Goal: Information Seeking & Learning: Learn about a topic

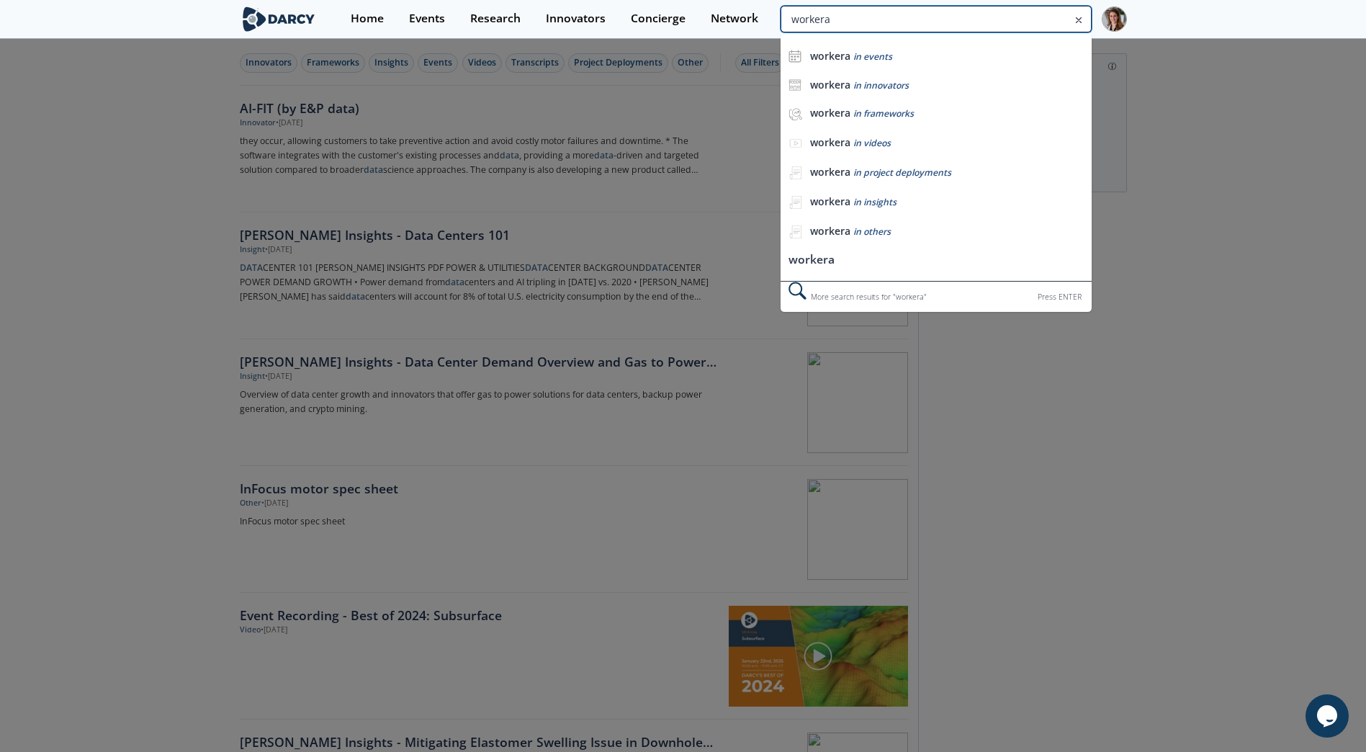
type input "workera"
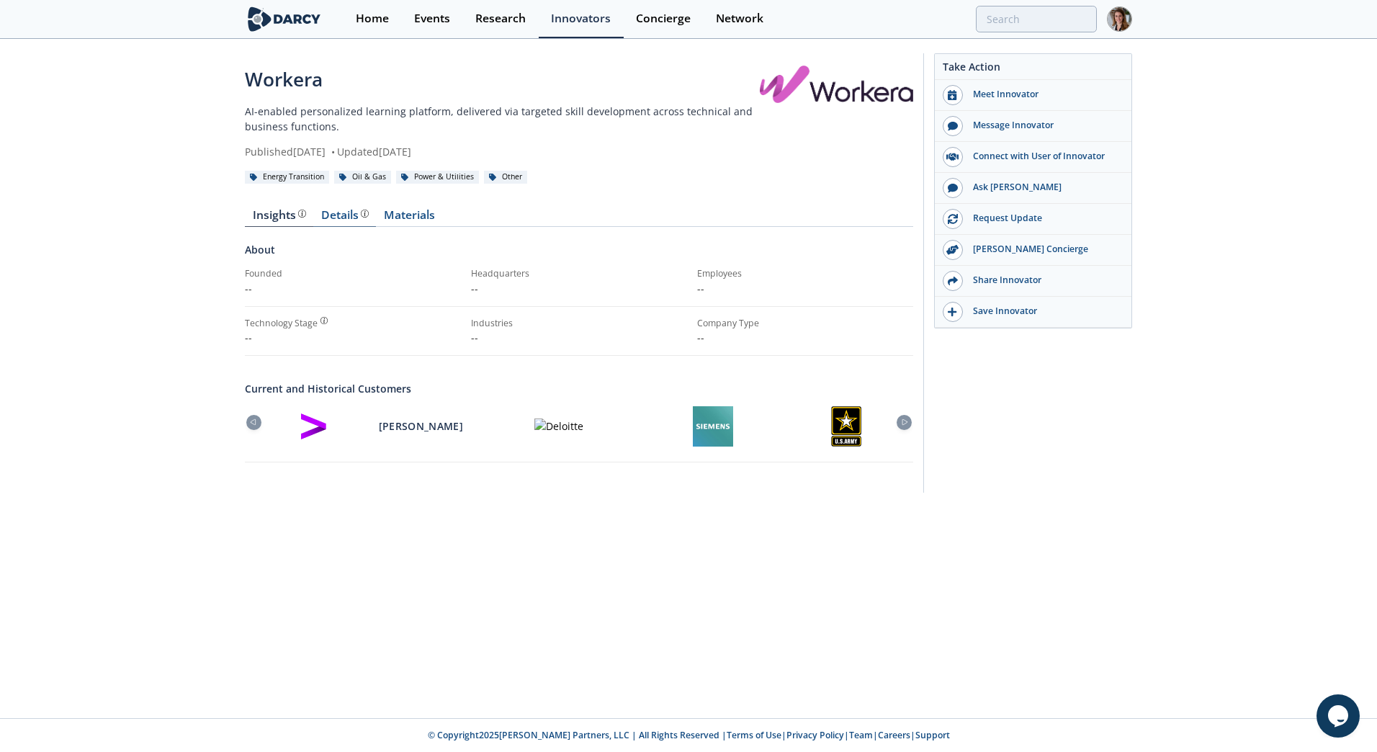
click at [340, 218] on div "Details" at bounding box center [345, 216] width 48 height 12
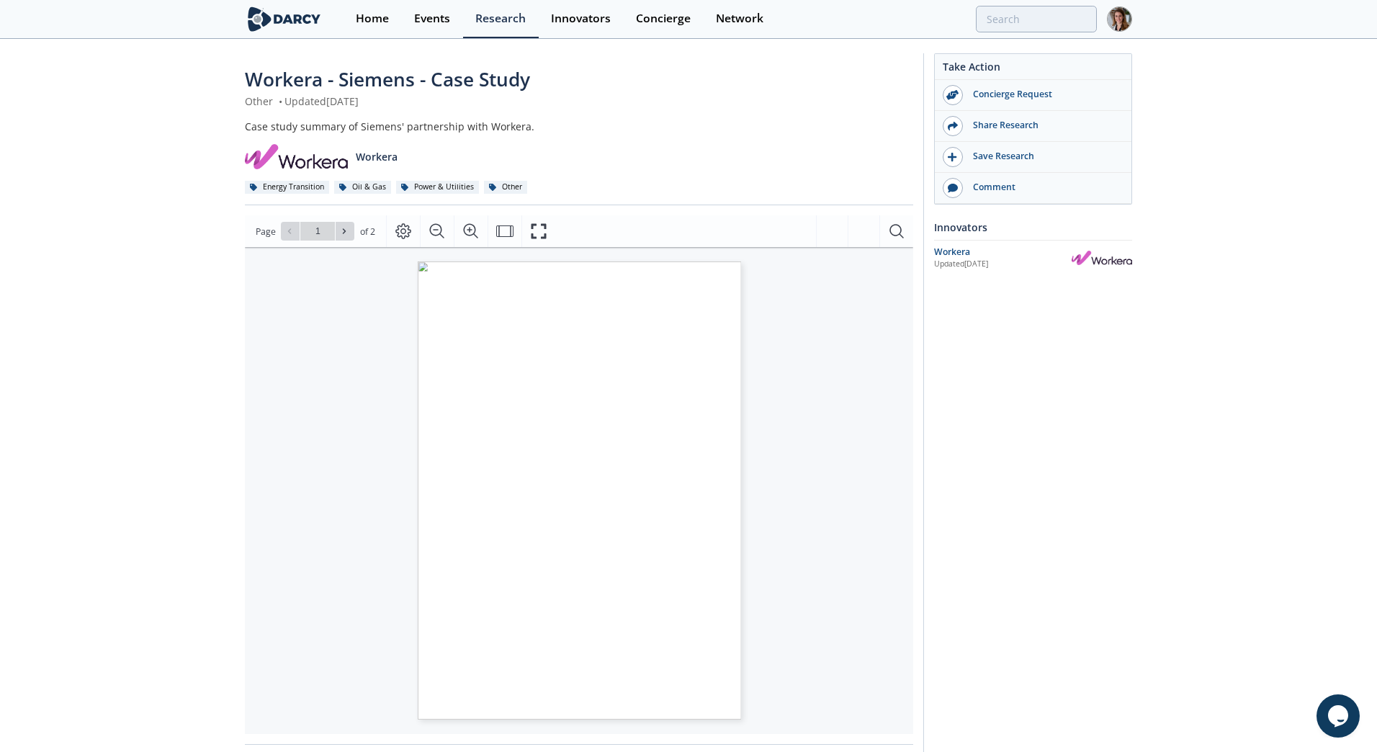
click at [846, 449] on div "CASE STUDY Siemens Energy Improves Gen AI   Learning for a Workforce of Thousan…" at bounding box center [579, 483] width 668 height 473
type input "2"
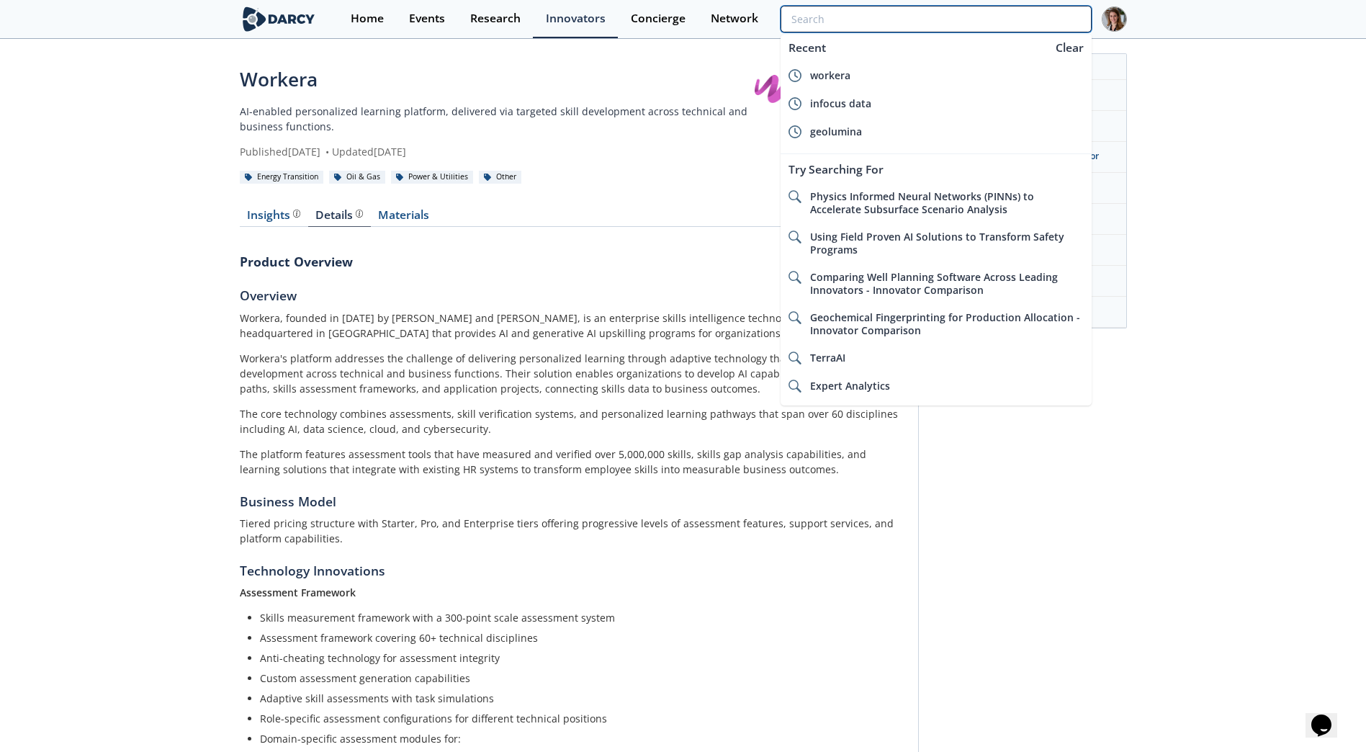
click at [1009, 19] on input "search" at bounding box center [936, 19] width 310 height 27
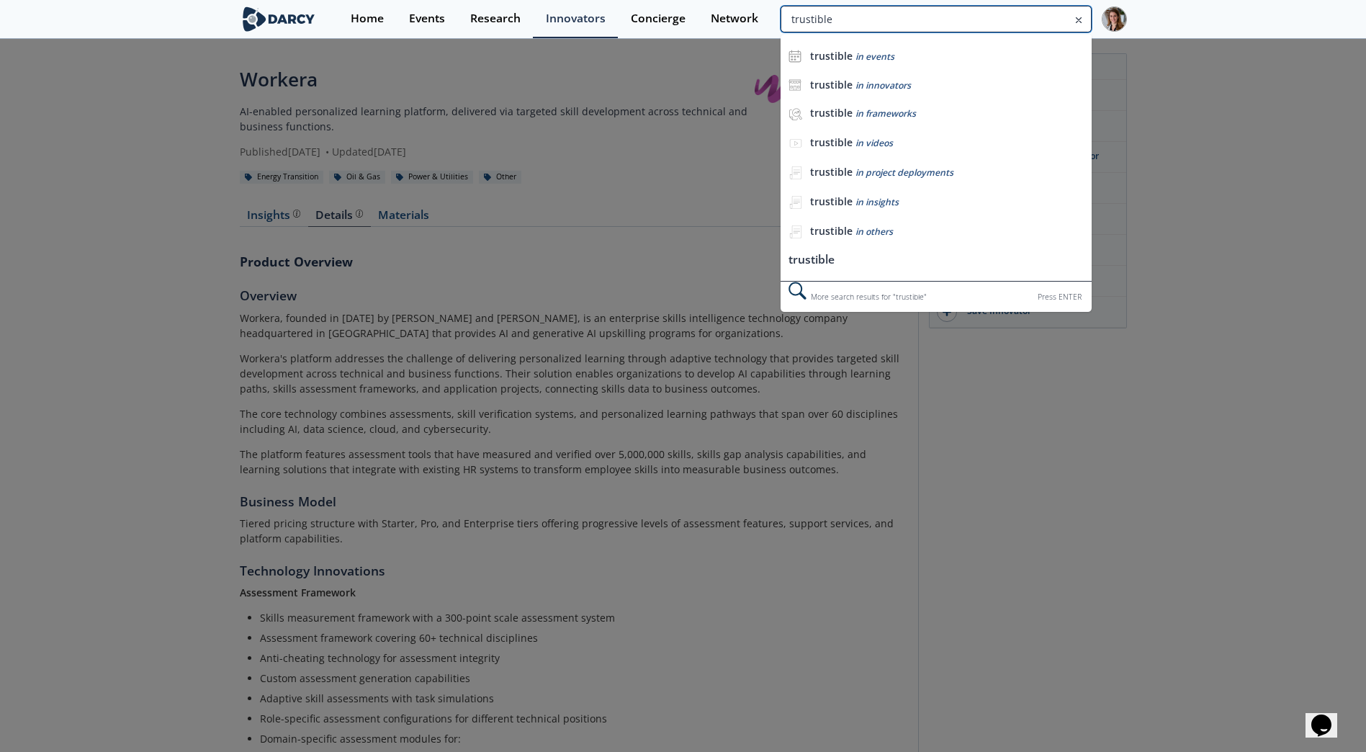
type input "trustible"
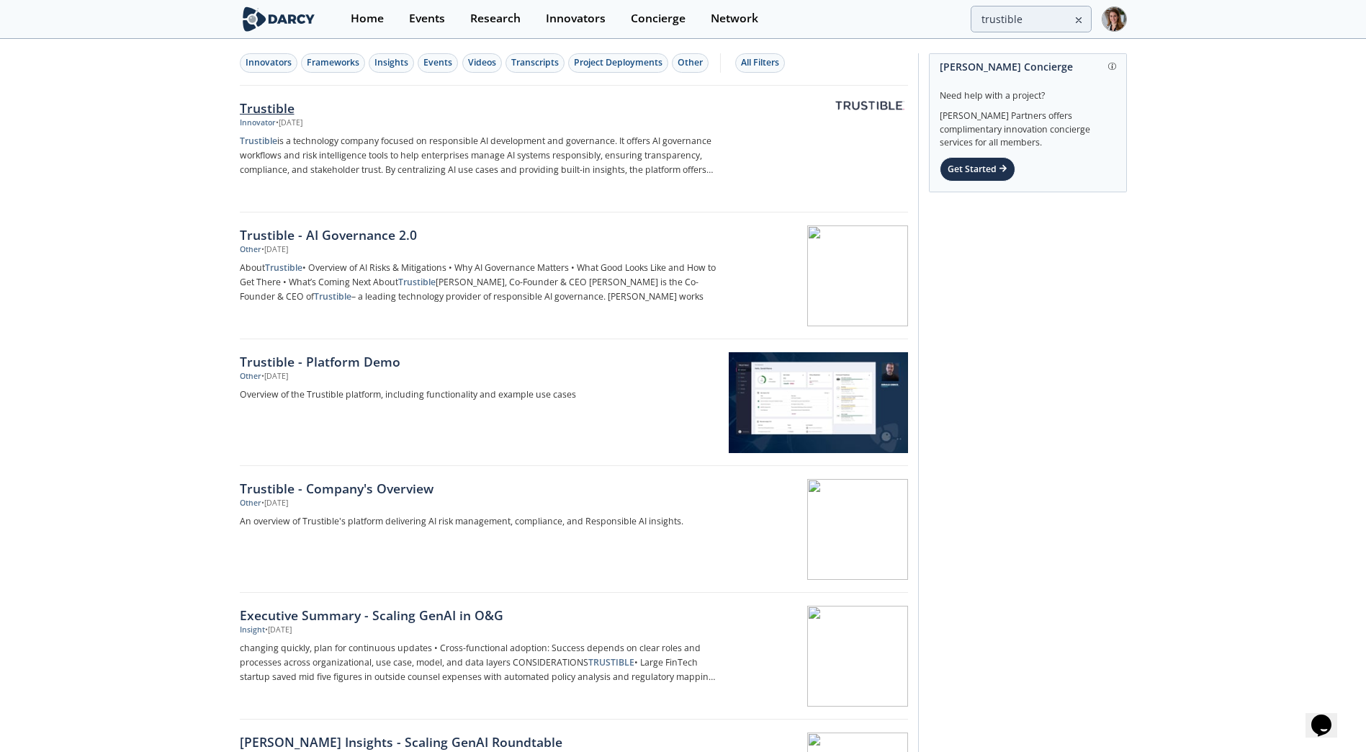
click at [268, 113] on div "Trustible" at bounding box center [478, 108] width 477 height 19
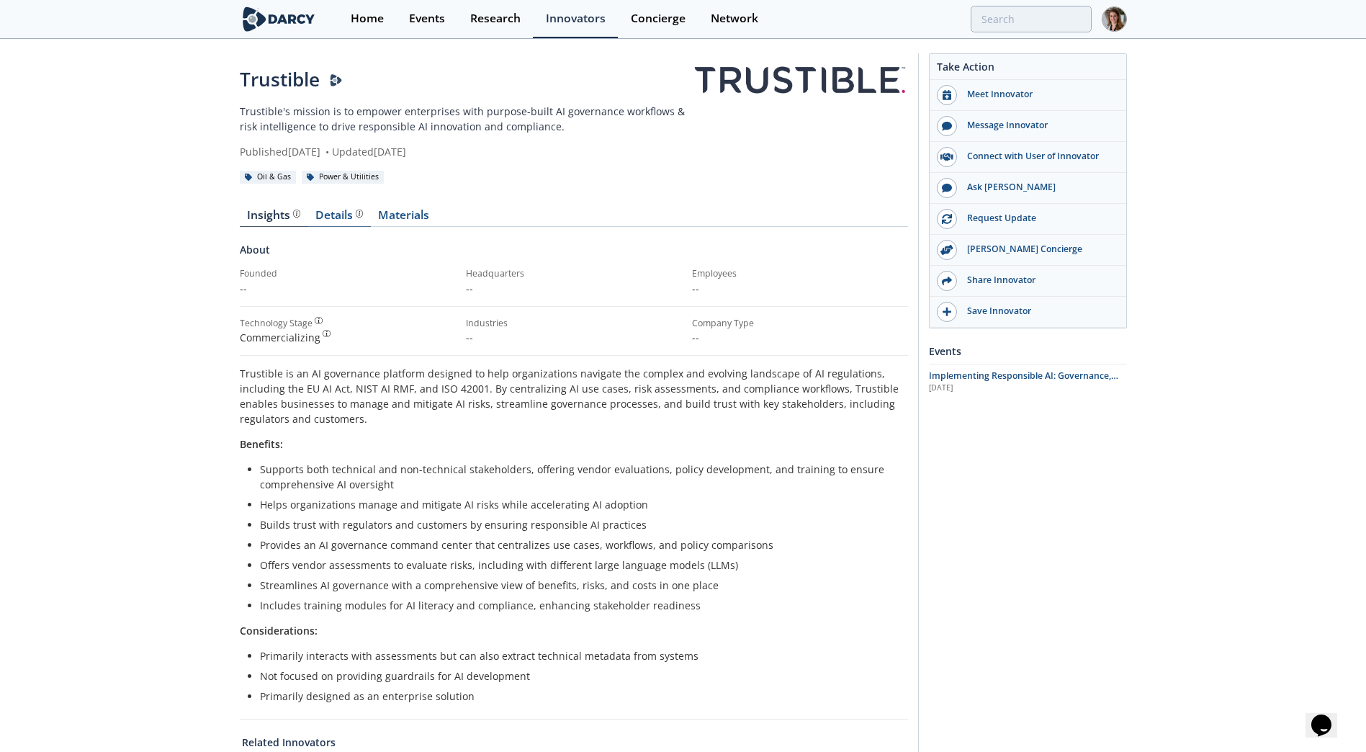
click at [333, 213] on div "Details Product overview, business model, technology and applications as added …" at bounding box center [339, 216] width 48 height 12
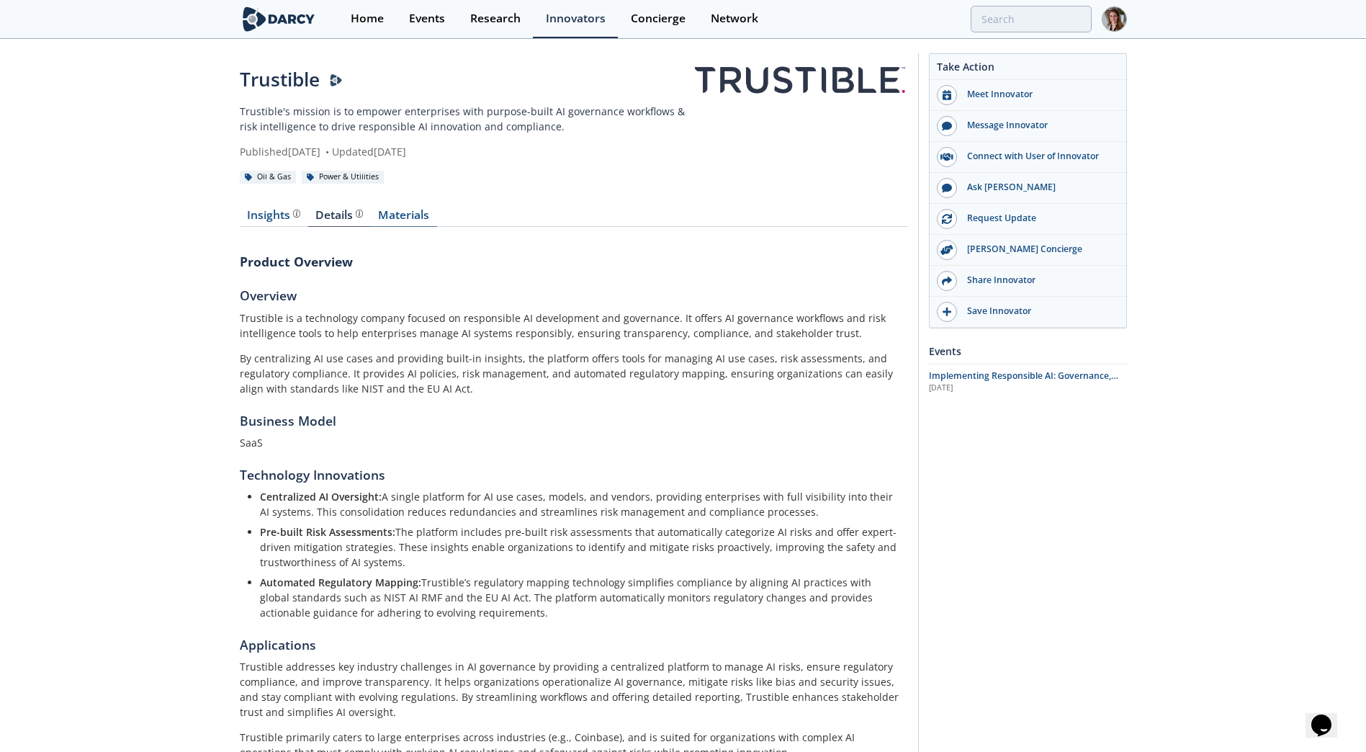
click at [418, 210] on link "Materials" at bounding box center [404, 218] width 66 height 17
